Goal: Information Seeking & Learning: Learn about a topic

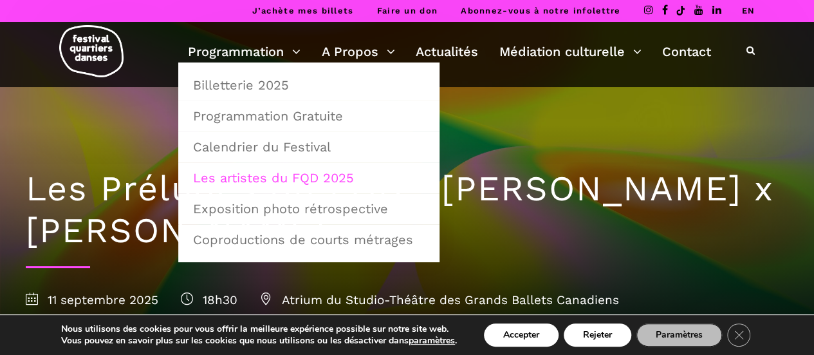
click at [319, 176] on link "Les artistes du FQD 2025" at bounding box center [308, 178] width 247 height 30
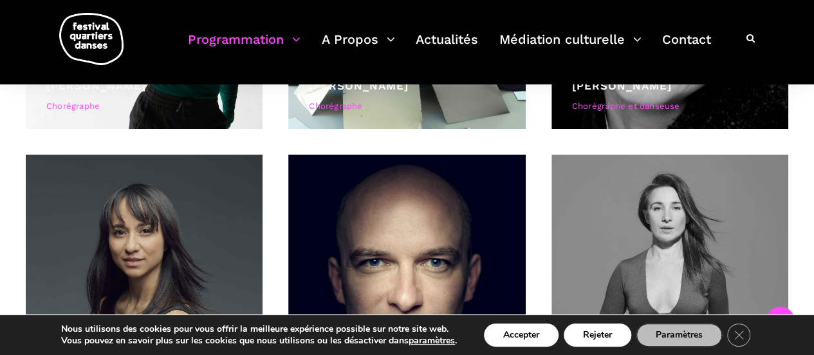
scroll to position [1673, 0]
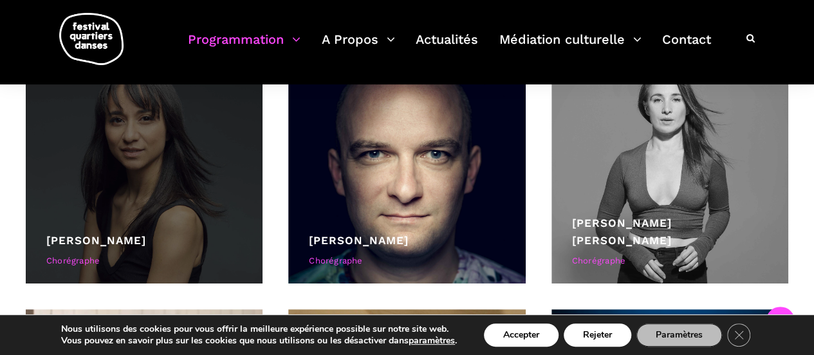
click at [183, 188] on div at bounding box center [144, 164] width 237 height 237
click at [85, 238] on link "[PERSON_NAME]" at bounding box center [96, 240] width 100 height 13
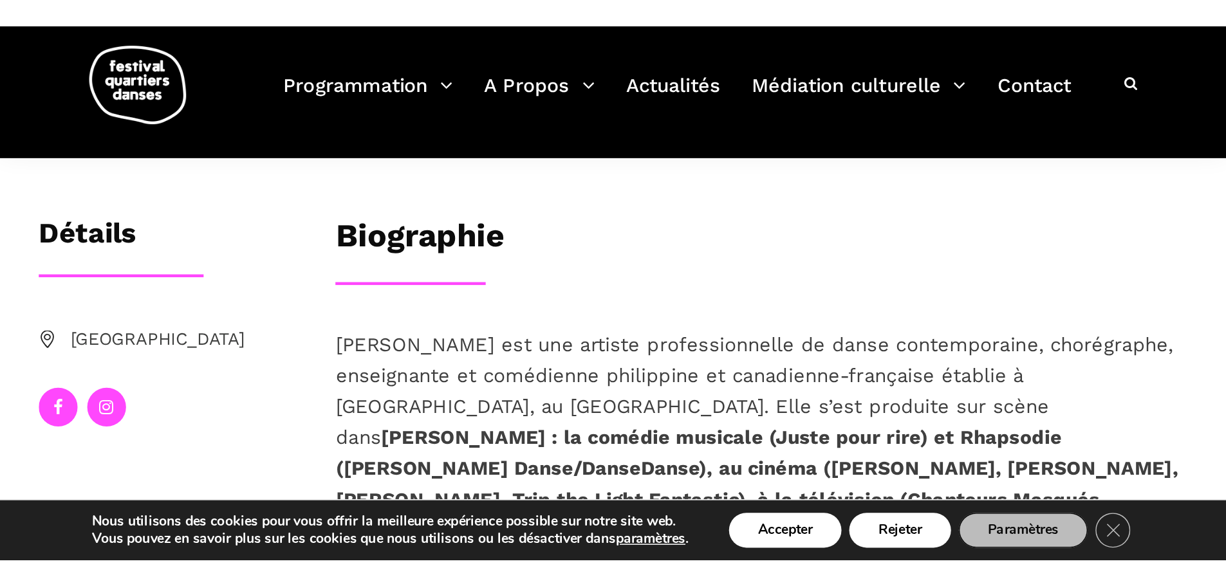
scroll to position [129, 0]
